Goal: Task Accomplishment & Management: Manage account settings

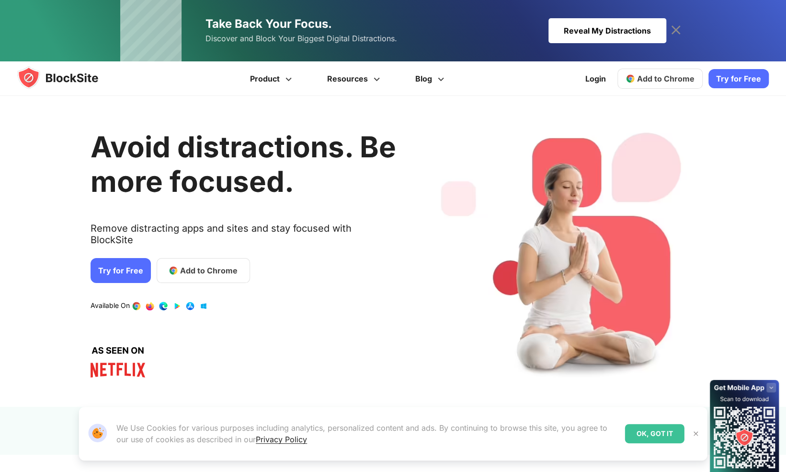
click at [668, 19] on div "Take Back Your Focus. Discover and Block Your Biggest Digital Distractions. Rev…" at bounding box center [393, 30] width 581 height 61
click at [608, 78] on link "Login" at bounding box center [596, 78] width 32 height 23
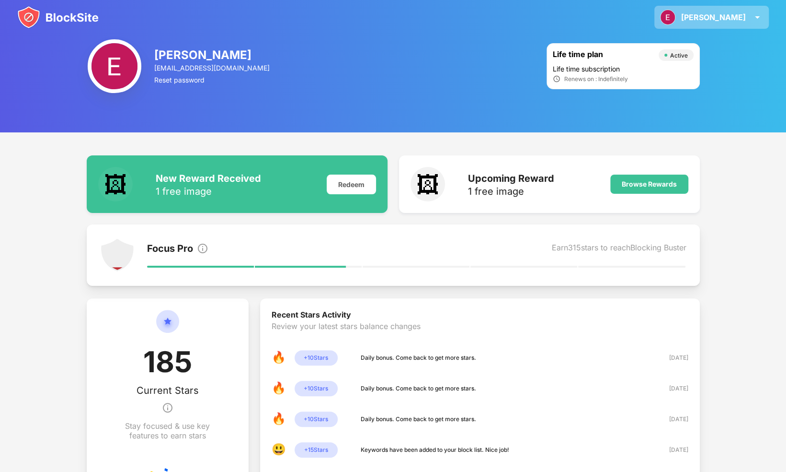
click at [749, 12] on div "Edward Edward Wynter View Account Insights Rewards Settings Support Log Out" at bounding box center [712, 17] width 115 height 23
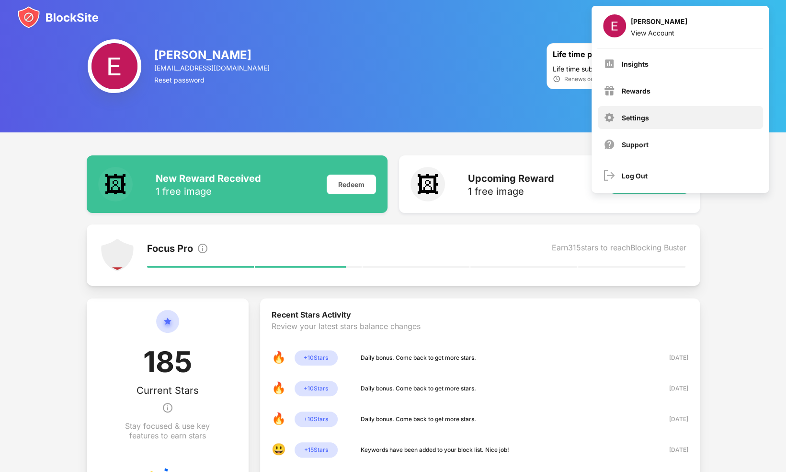
click at [641, 115] on div "Settings" at bounding box center [635, 118] width 27 height 8
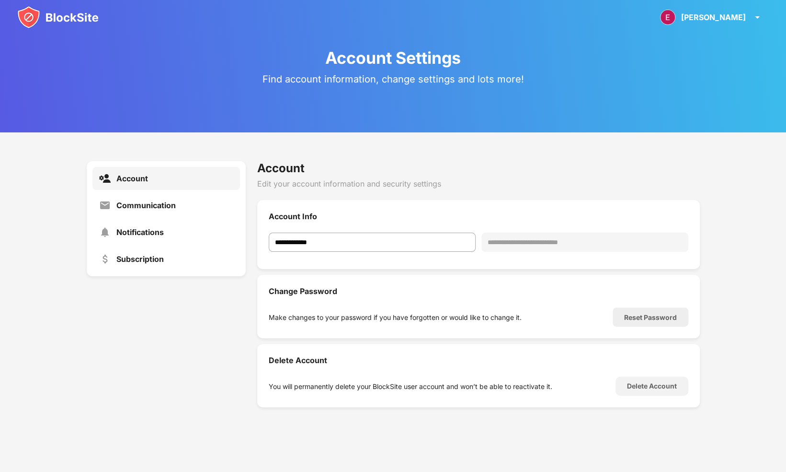
click at [135, 183] on div "Account" at bounding box center [132, 178] width 32 height 10
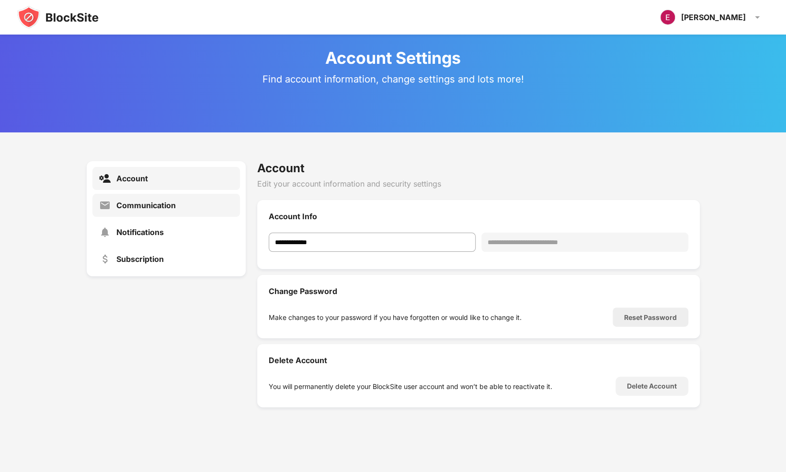
scroll to position [35, 0]
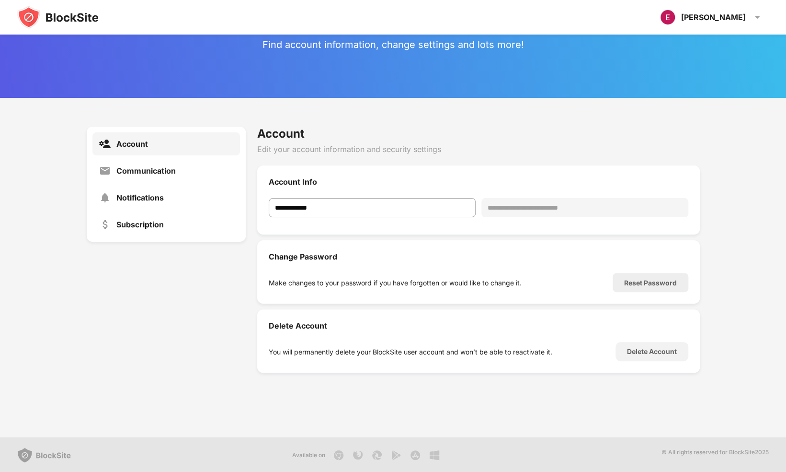
click at [58, 32] on div "Edward Edward Wynter View Account Insights Rewards Settings Support Log Out" at bounding box center [393, 17] width 786 height 35
click at [73, 21] on img at bounding box center [57, 17] width 81 height 23
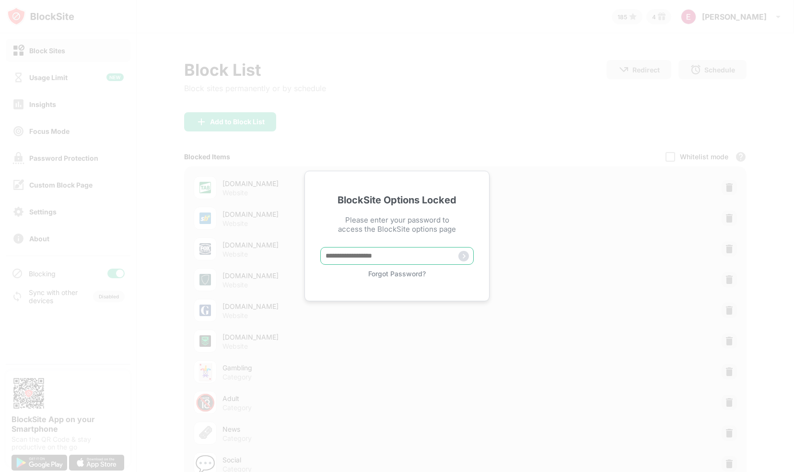
click at [398, 258] on input "text" at bounding box center [396, 256] width 153 height 18
type input "**********"
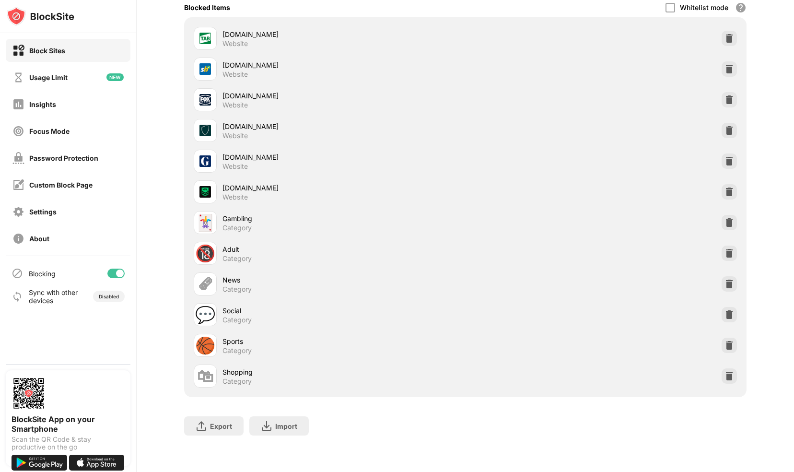
scroll to position [154, 0]
click at [724, 371] on img at bounding box center [729, 376] width 10 height 10
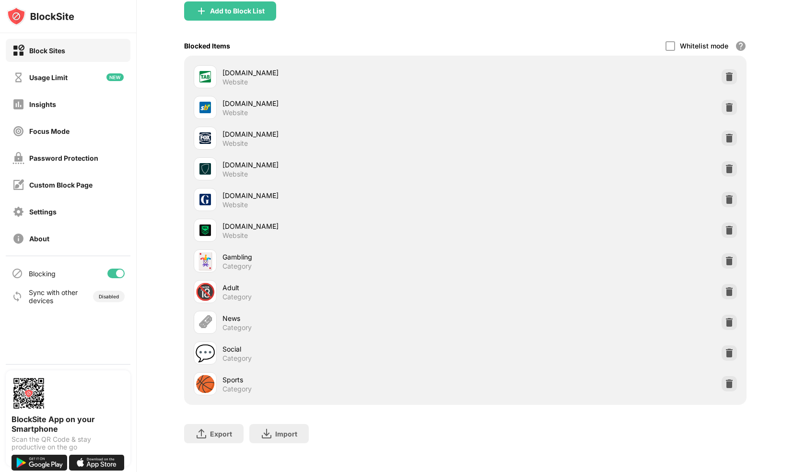
scroll to position [111, 0]
